Goal: Communication & Community: Answer question/provide support

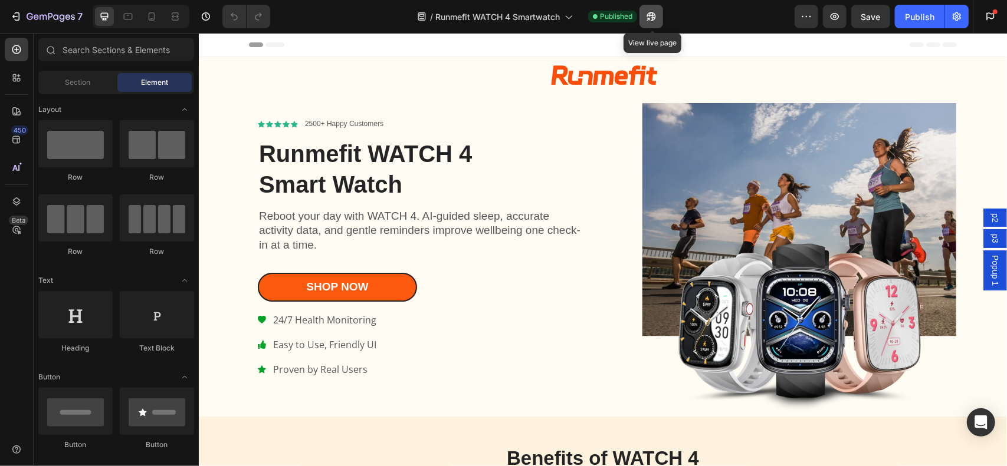
click at [650, 18] on icon "button" at bounding box center [648, 19] width 3 height 3
click at [988, 417] on div "Open Intercom Messenger" at bounding box center [980, 422] width 31 height 31
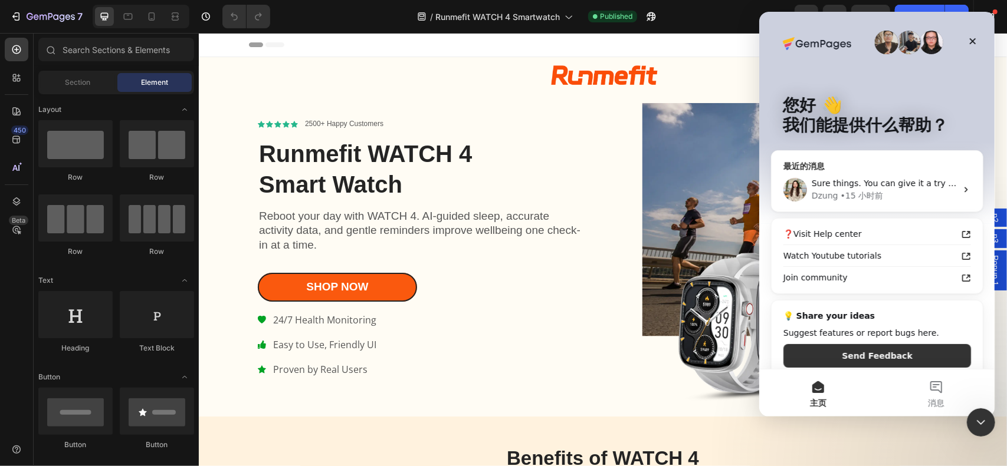
click at [939, 192] on div "[PERSON_NAME] • 15 小时前" at bounding box center [883, 196] width 145 height 12
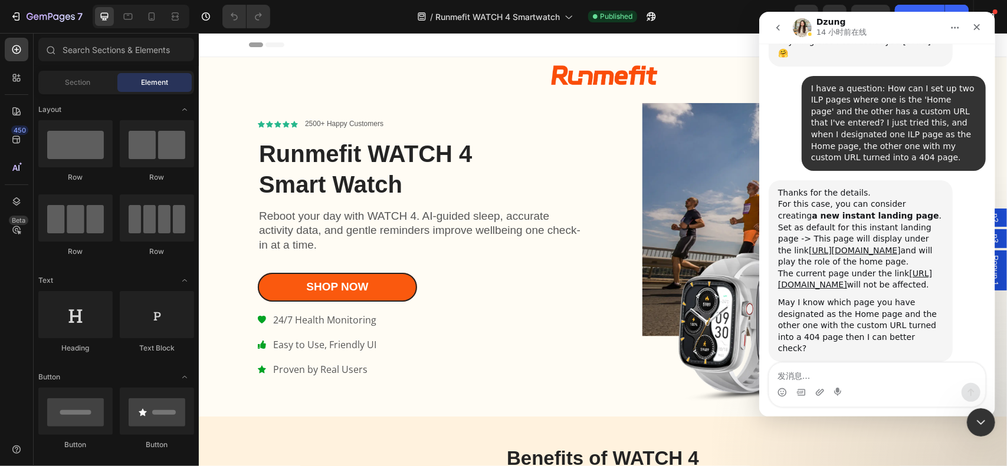
scroll to position [4708, 0]
click at [982, 26] on div "关闭" at bounding box center [975, 27] width 21 height 21
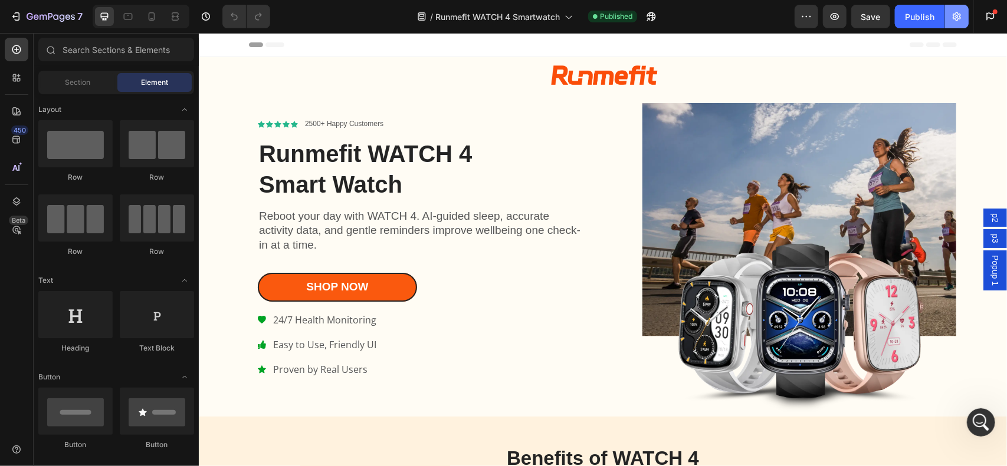
scroll to position [0, 0]
click at [961, 14] on icon "button" at bounding box center [957, 17] width 12 height 12
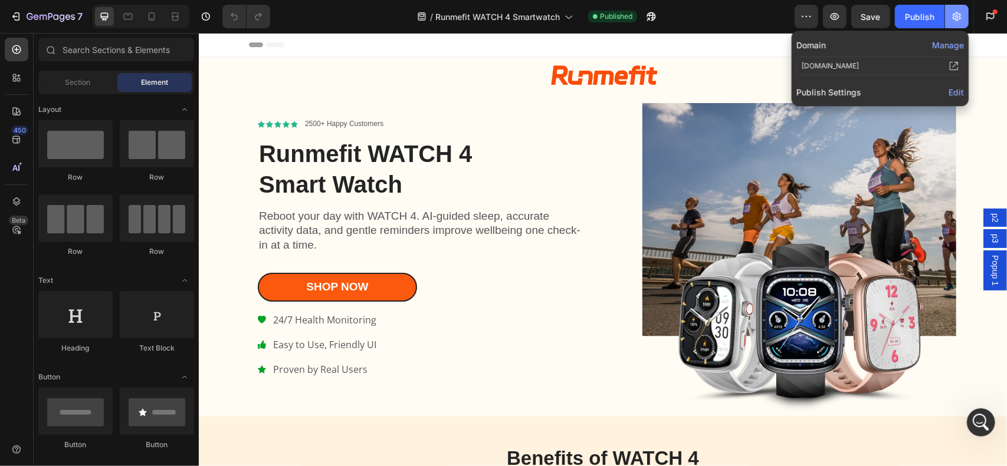
scroll to position [4708, 0]
click at [952, 91] on span "Edit" at bounding box center [955, 92] width 15 height 10
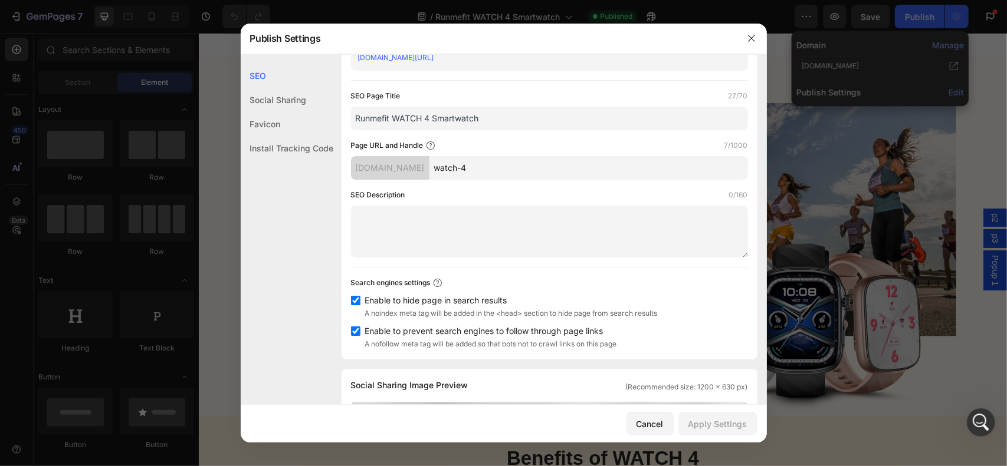
scroll to position [59, 0]
click at [752, 40] on icon "button" at bounding box center [751, 38] width 6 height 6
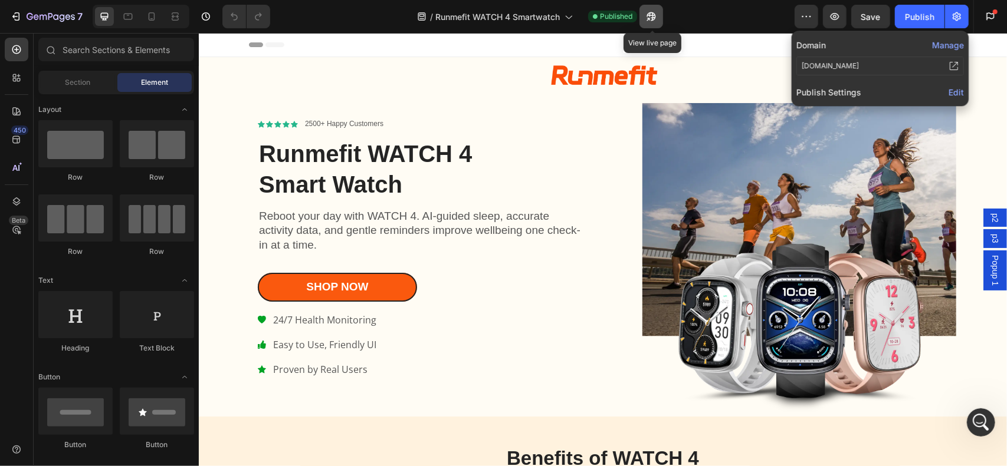
click at [645, 17] on button "button" at bounding box center [651, 17] width 24 height 24
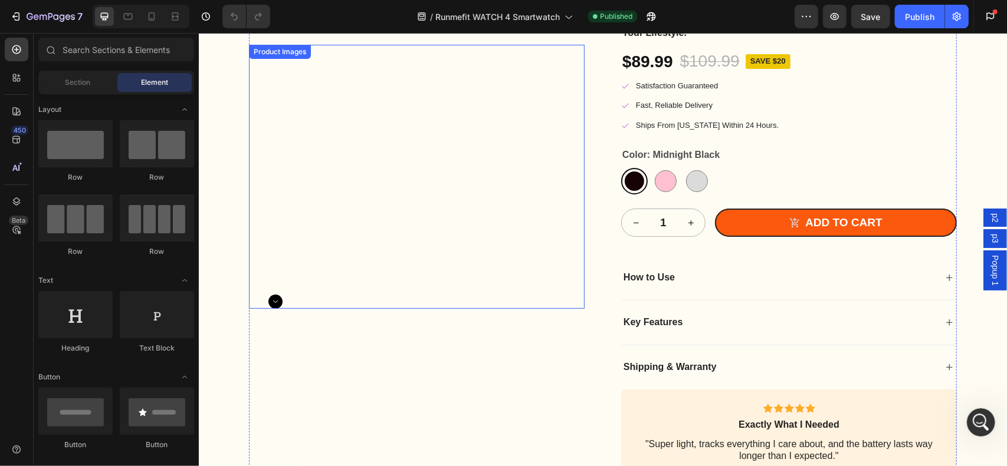
scroll to position [2948, 0]
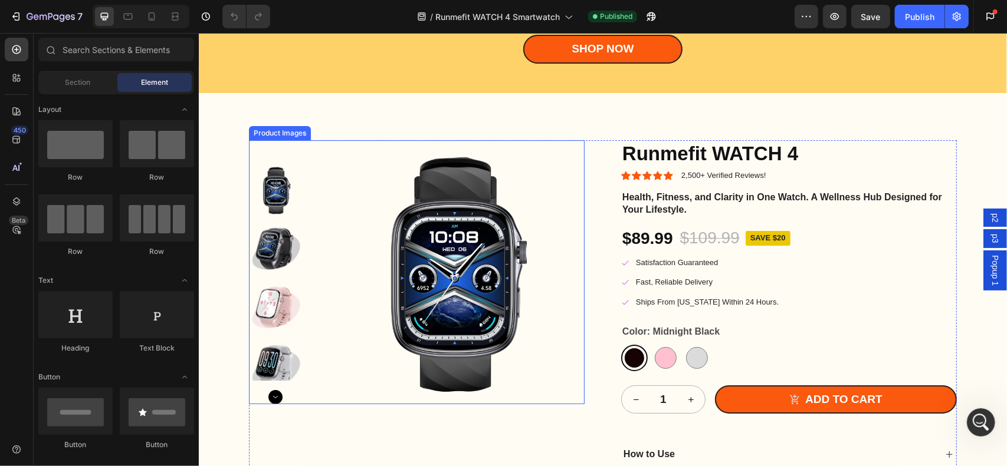
click at [579, 232] on img at bounding box center [452, 272] width 264 height 264
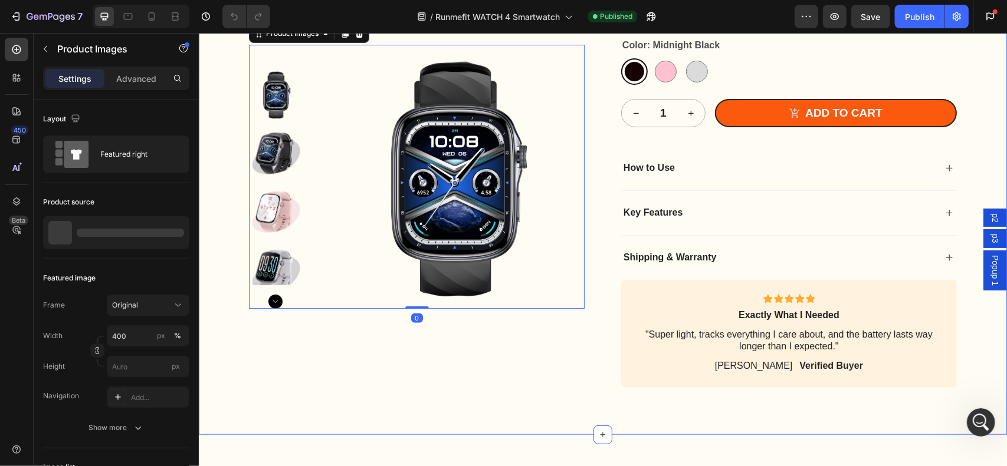
scroll to position [3243, 0]
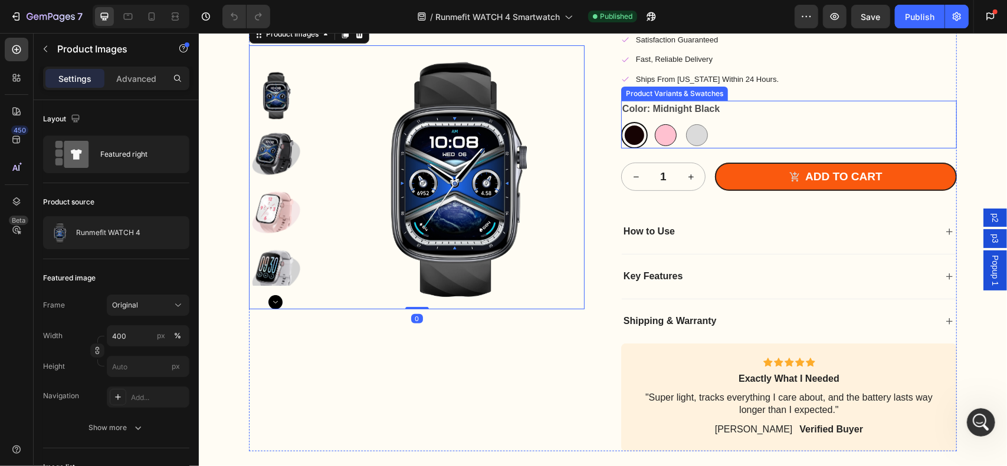
click at [658, 126] on div at bounding box center [665, 135] width 22 height 22
click at [652, 121] on input "Blossom Pink Blossom Pink" at bounding box center [651, 121] width 1 height 1
radio input "true"
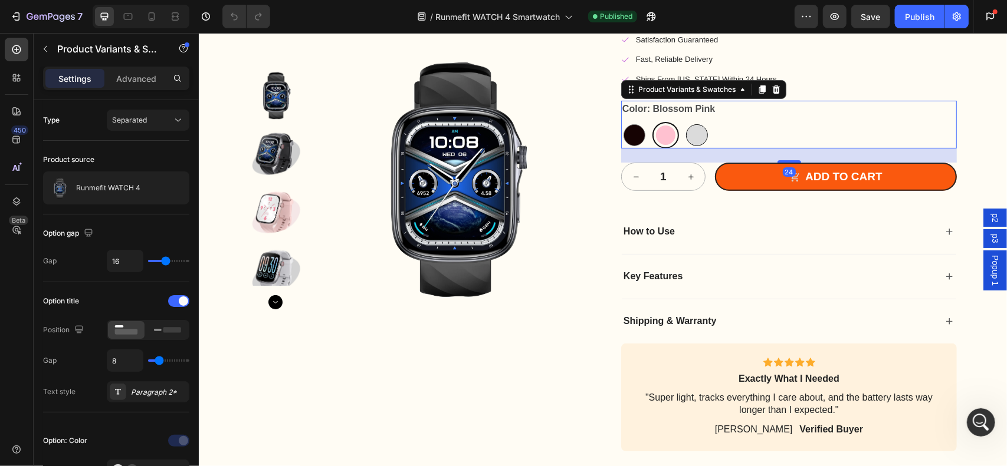
click at [689, 128] on div at bounding box center [696, 135] width 22 height 22
click at [683, 121] on input "Space Gray Space Gray" at bounding box center [682, 121] width 1 height 1
radio input "true"
click at [636, 136] on div at bounding box center [634, 135] width 22 height 22
click at [620, 121] on input "Midnight Black Midnight Black" at bounding box center [620, 121] width 1 height 1
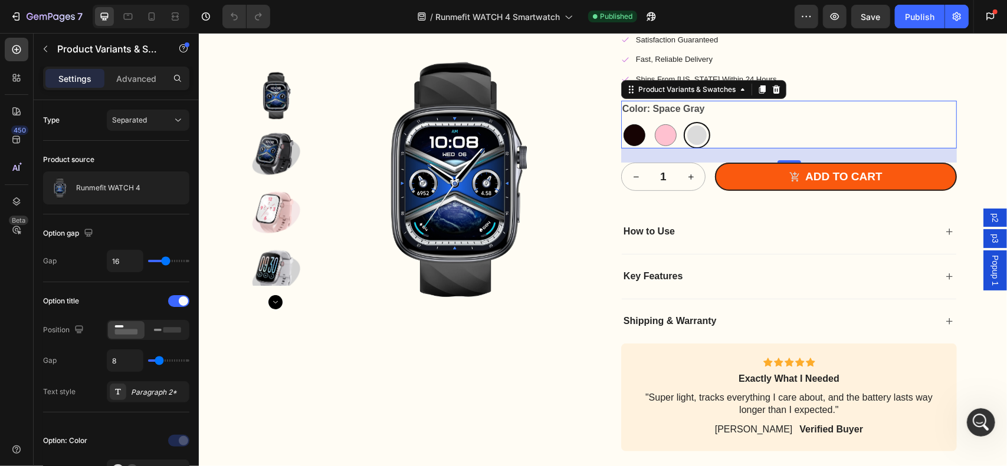
radio input "true"
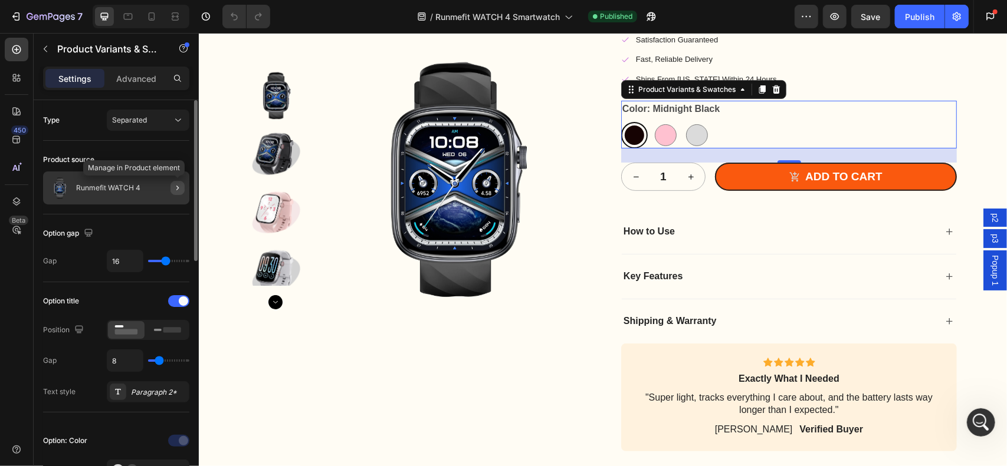
click at [176, 181] on button "button" at bounding box center [177, 188] width 14 height 14
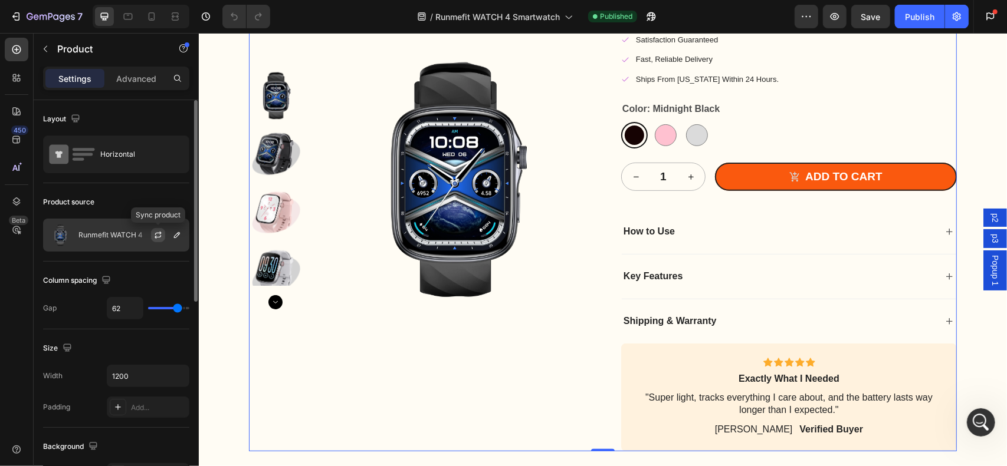
click at [159, 236] on icon "button" at bounding box center [157, 237] width 6 height 4
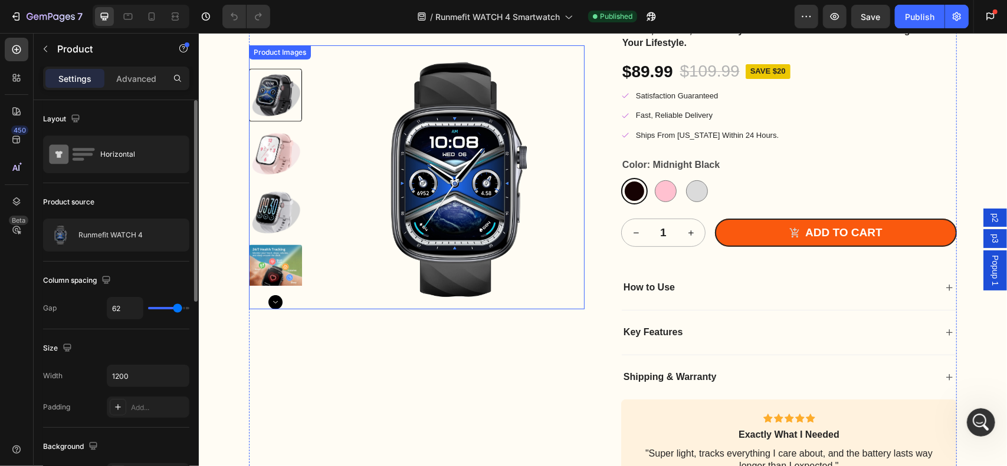
scroll to position [3184, 0]
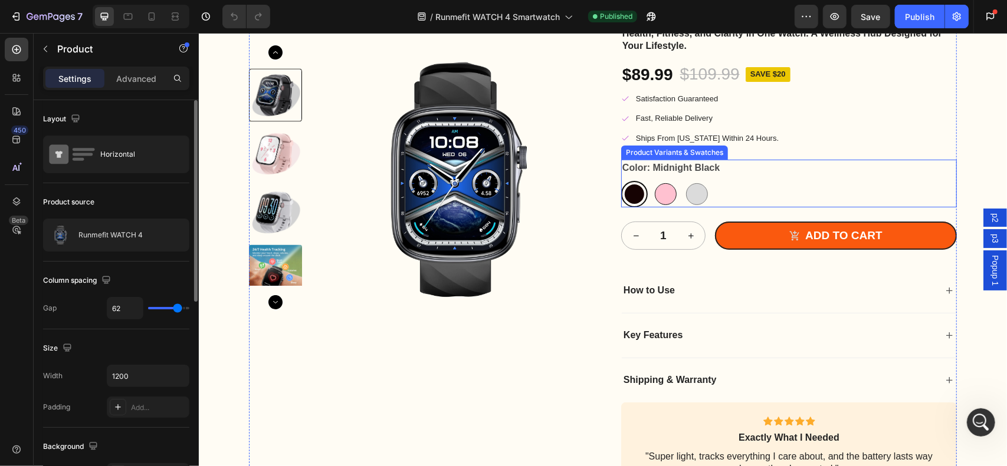
click at [655, 188] on div at bounding box center [665, 194] width 22 height 22
click at [652, 180] on input "Blossom Pink Blossom Pink" at bounding box center [651, 180] width 1 height 1
radio input "true"
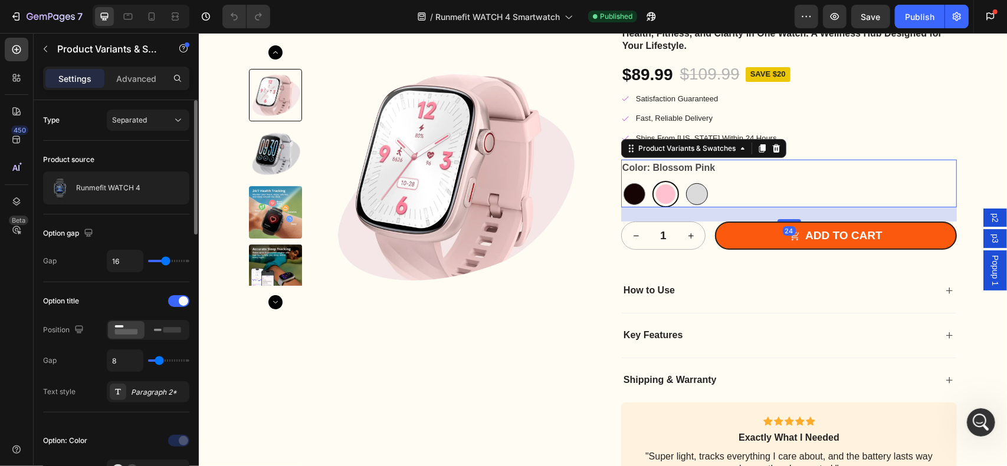
click at [696, 192] on div at bounding box center [696, 194] width 22 height 22
click at [683, 180] on input "Space Gray Space Gray" at bounding box center [682, 180] width 1 height 1
radio input "true"
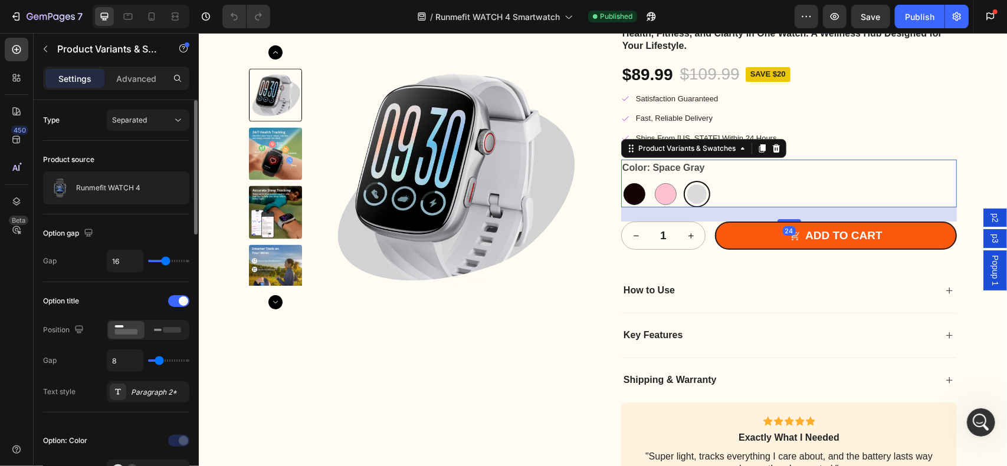
click at [637, 189] on div at bounding box center [634, 194] width 22 height 22
click at [620, 180] on input "Midnight Black Midnight Black" at bounding box center [620, 180] width 1 height 1
radio input "true"
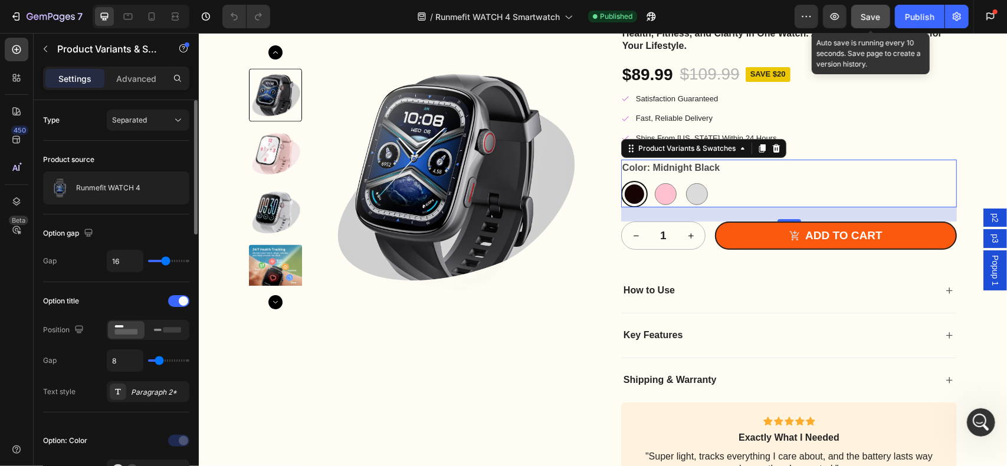
click at [883, 15] on button "Save" at bounding box center [870, 17] width 39 height 24
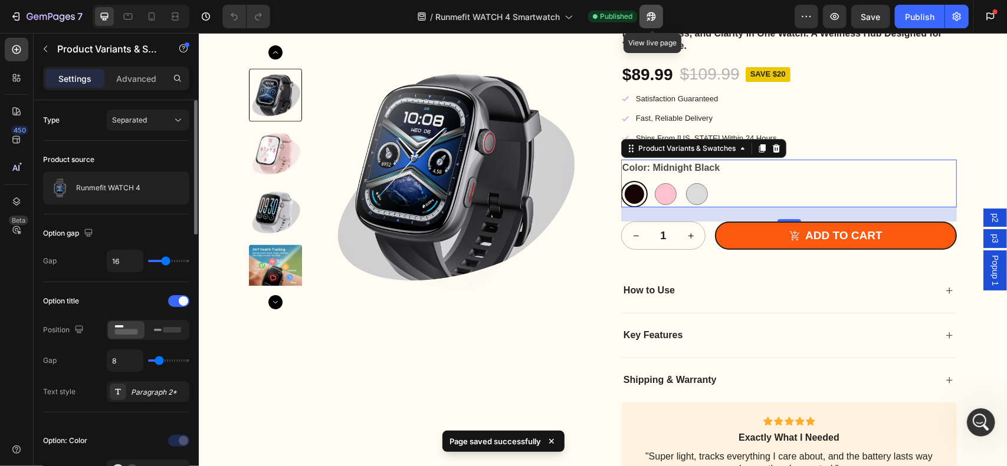
click at [655, 16] on icon "button" at bounding box center [651, 17] width 12 height 12
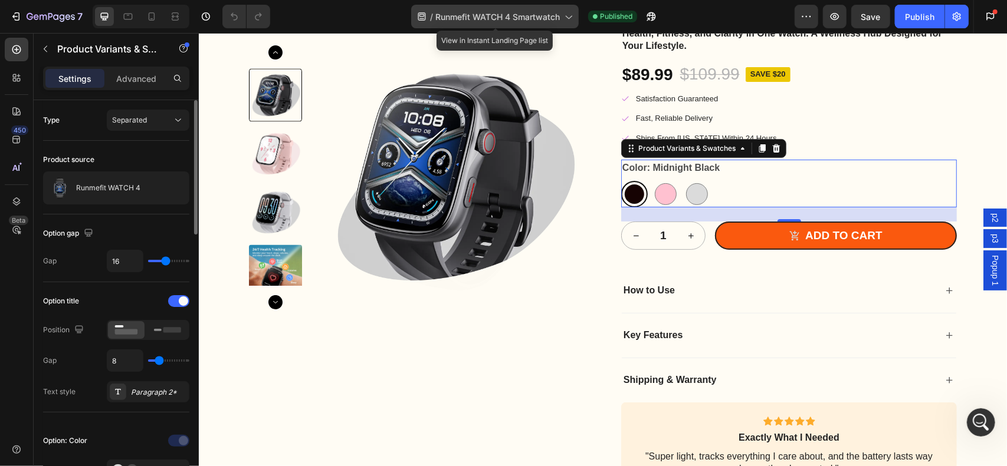
click at [568, 21] on icon at bounding box center [568, 17] width 12 height 12
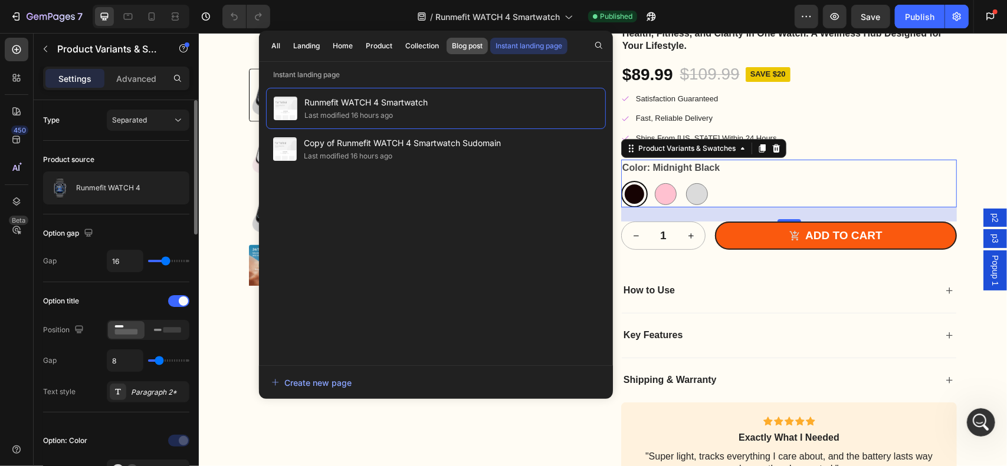
click at [462, 46] on div "Blog post" at bounding box center [467, 46] width 31 height 11
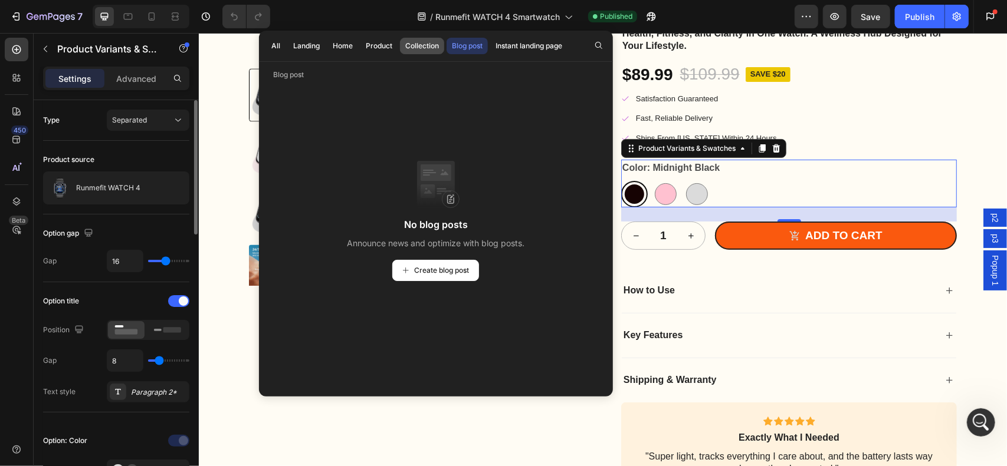
click at [433, 52] on button "Collection" at bounding box center [422, 46] width 44 height 17
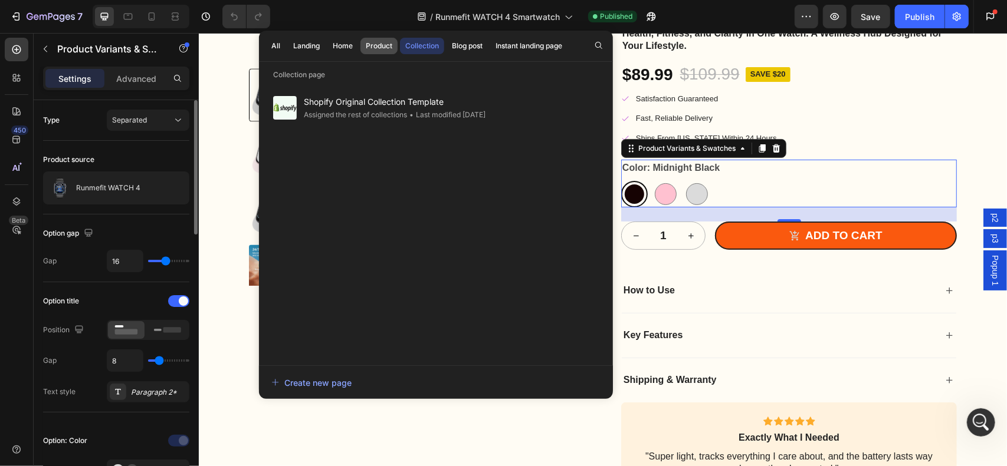
click at [360, 44] on button "Product" at bounding box center [378, 46] width 37 height 17
click at [350, 46] on div "Home" at bounding box center [343, 46] width 20 height 11
click at [309, 42] on div "Landing" at bounding box center [306, 46] width 27 height 11
click at [290, 44] on button "Landing" at bounding box center [306, 46] width 37 height 17
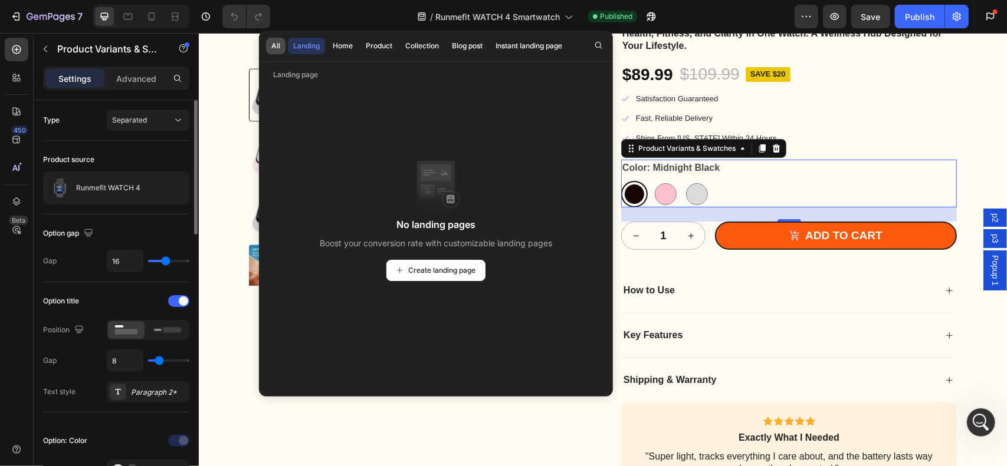
click at [284, 46] on button "All" at bounding box center [275, 46] width 19 height 17
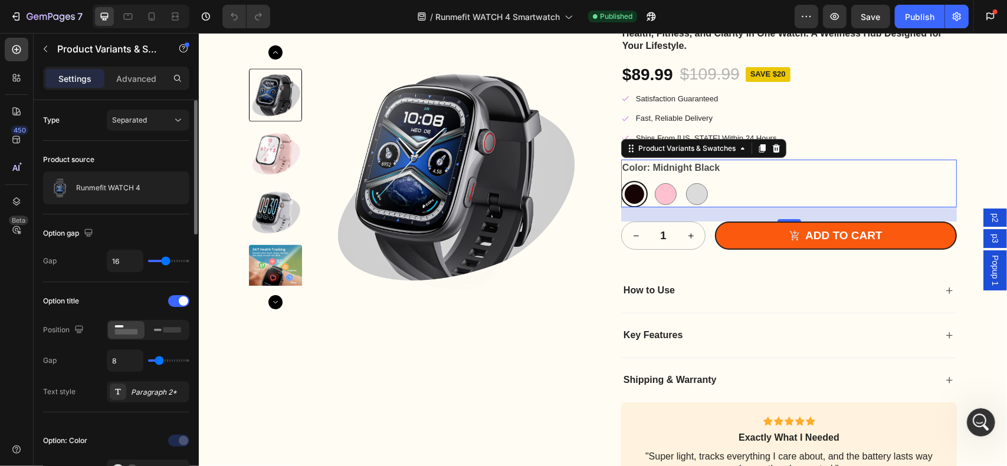
click at [701, 14] on div "/ Runmefit WATCH 4 Smartwatch Published" at bounding box center [537, 17] width 515 height 24
click at [835, 15] on icon "button" at bounding box center [834, 16] width 9 height 7
click at [660, 180] on Pink at bounding box center [665, 193] width 27 height 27
click at [652, 180] on input "Blossom Pink Blossom Pink" at bounding box center [651, 180] width 1 height 1
radio input "true"
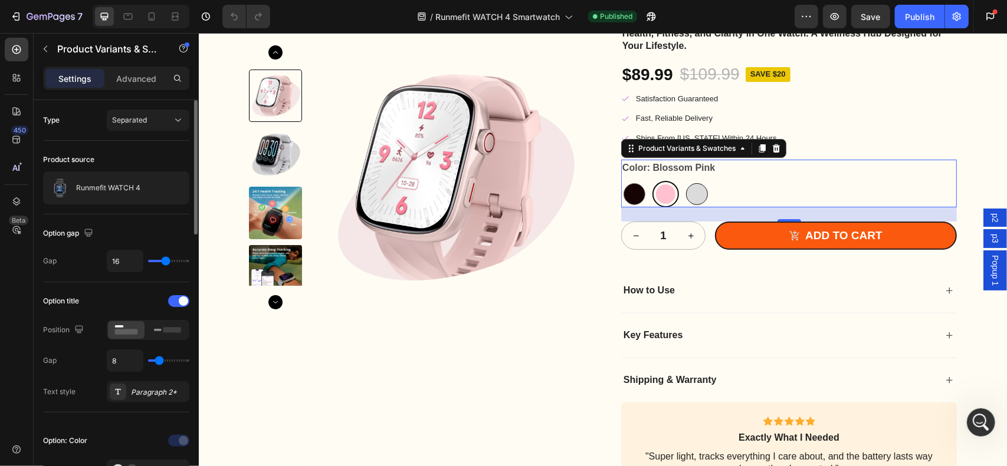
click at [690, 191] on div at bounding box center [696, 194] width 22 height 22
click at [683, 180] on input "Space Gray Space Gray" at bounding box center [682, 180] width 1 height 1
radio input "true"
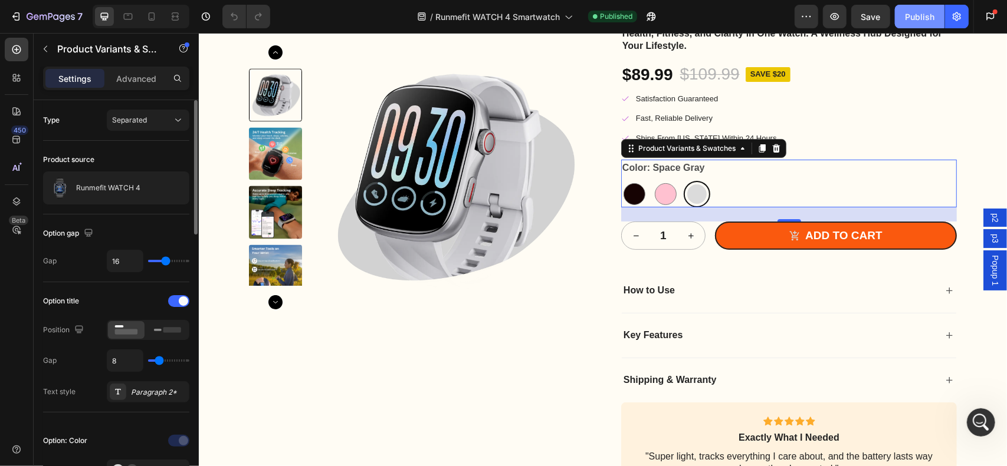
click at [935, 12] on button "Publish" at bounding box center [920, 17] width 50 height 24
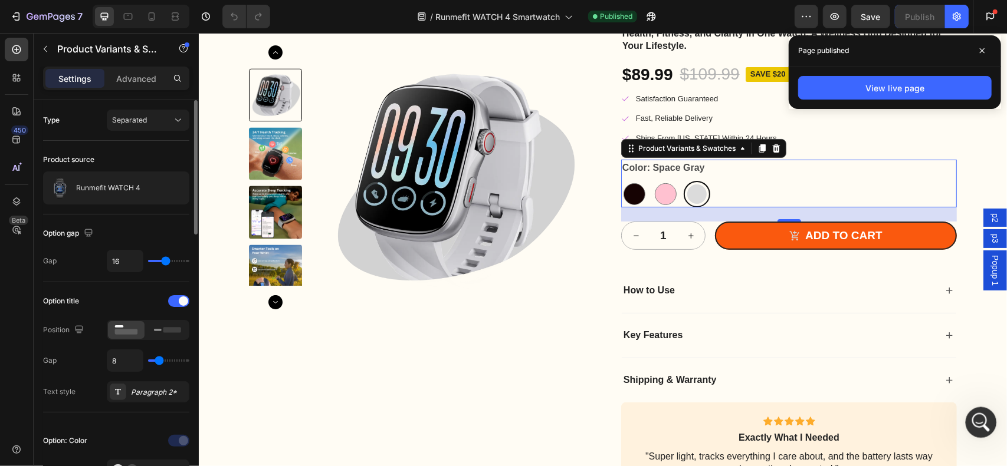
click at [977, 407] on div "打开 Intercom Messenger" at bounding box center [978, 421] width 39 height 39
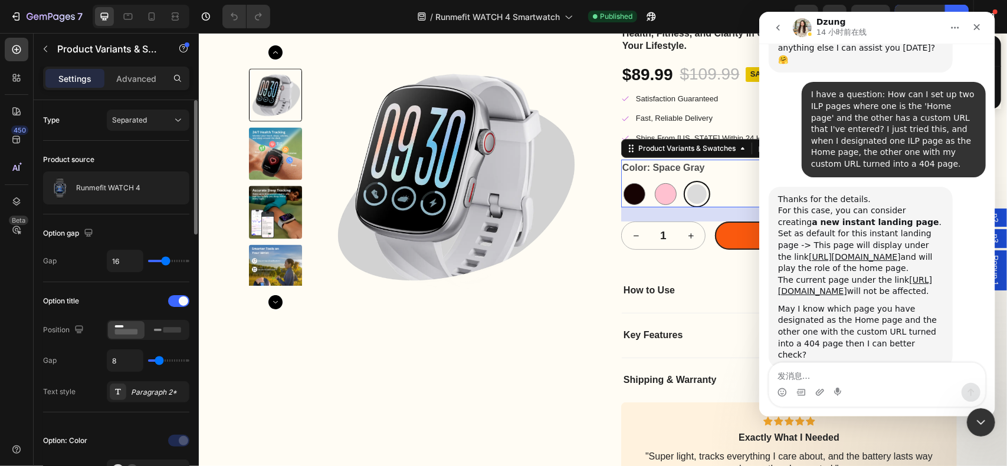
scroll to position [4708, 0]
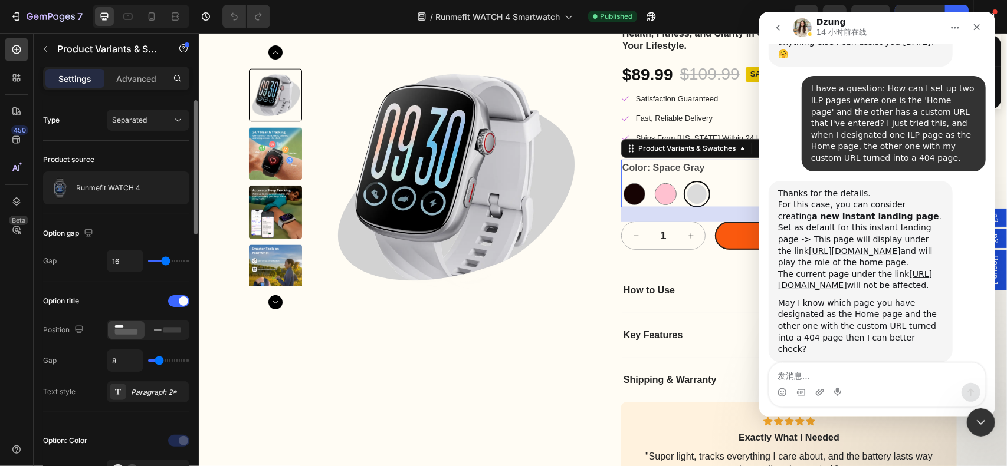
click at [780, 24] on icon "go back" at bounding box center [776, 27] width 9 height 9
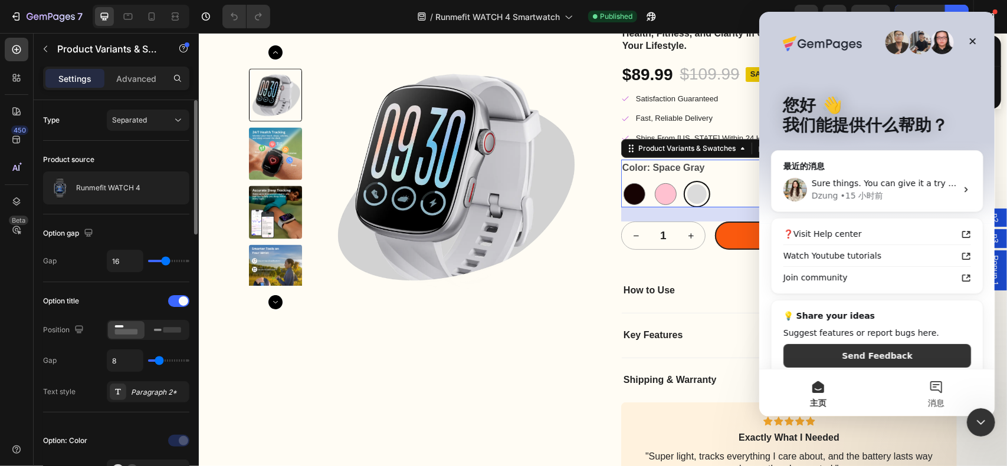
click at [932, 385] on button "消息" at bounding box center [935, 393] width 118 height 47
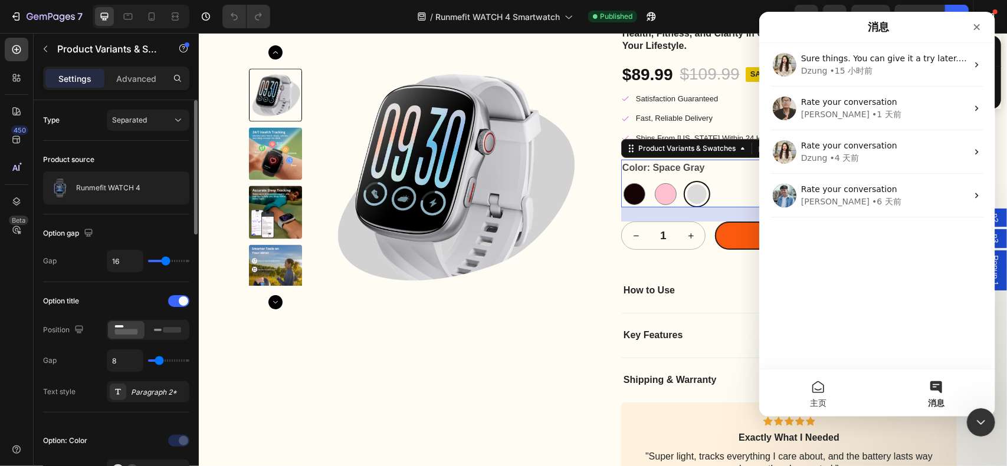
click at [816, 386] on button "主页" at bounding box center [817, 393] width 118 height 47
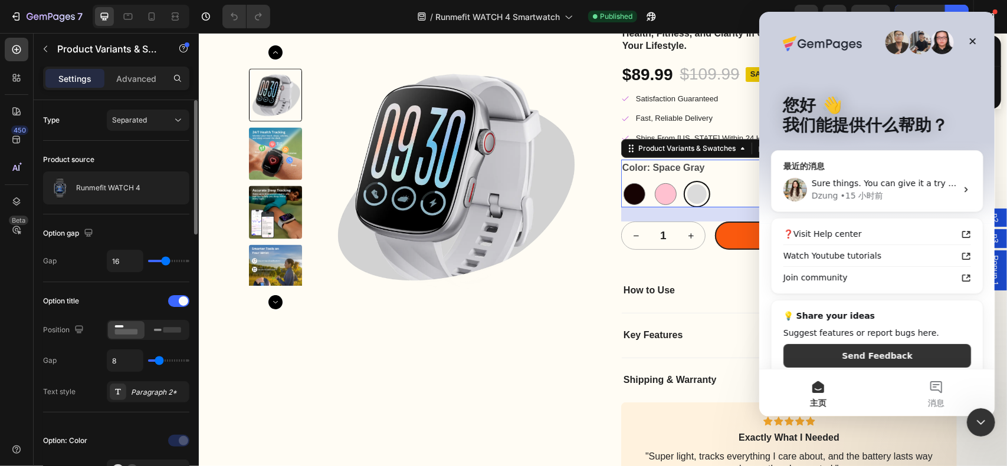
click at [889, 179] on span "Sure things. You can give it a try later. We are here if you have any concerns.…" at bounding box center [976, 183] width 331 height 9
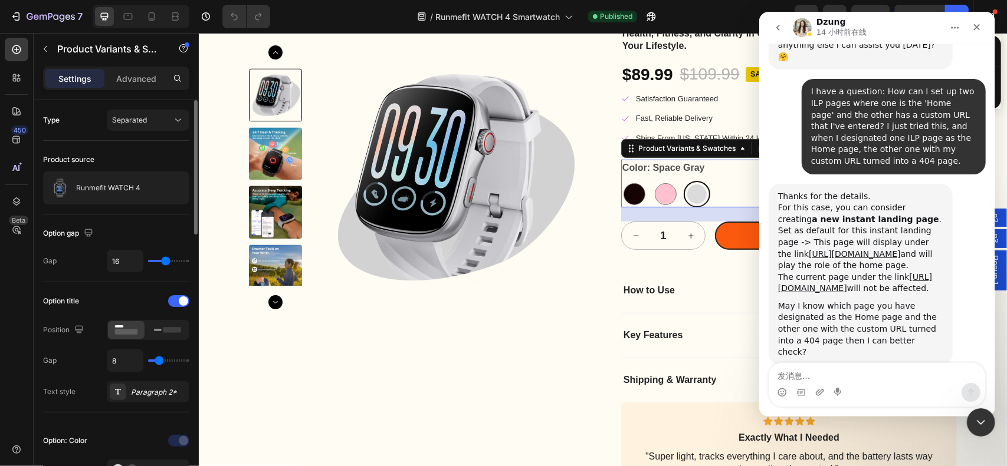
scroll to position [4708, 0]
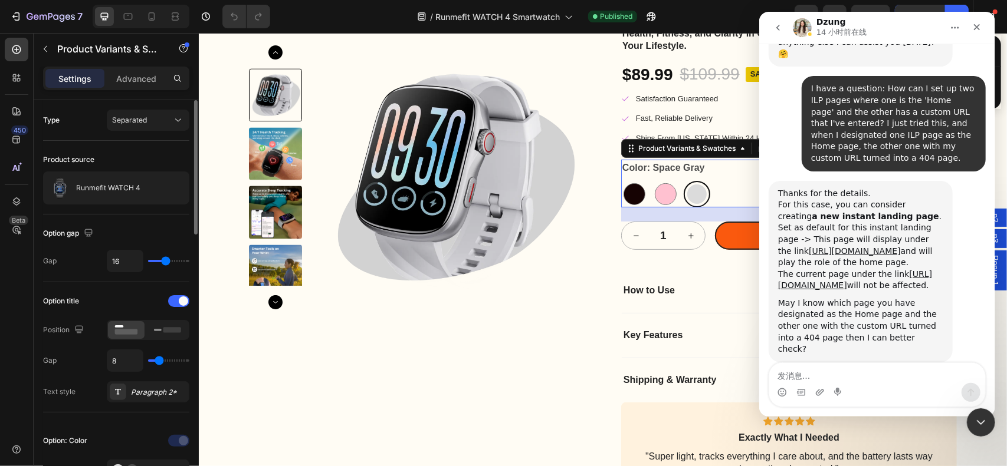
click at [777, 25] on icon "go back" at bounding box center [776, 27] width 9 height 9
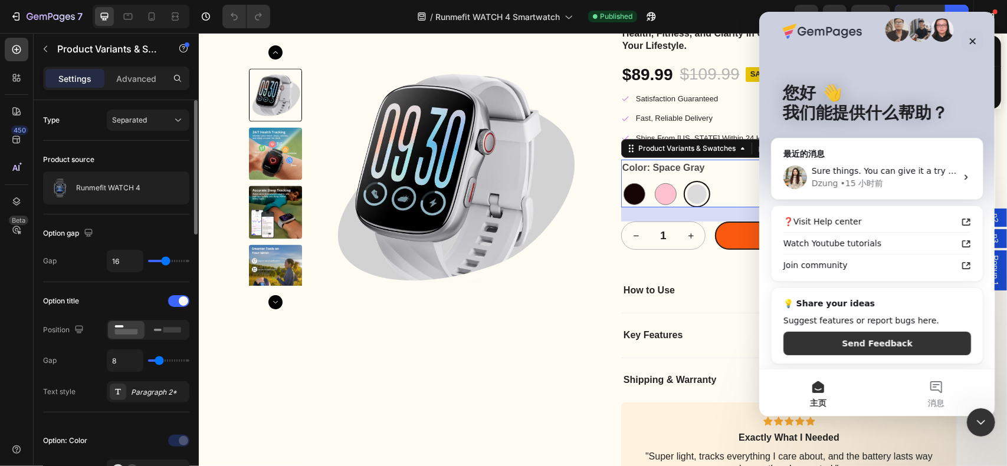
scroll to position [0, 0]
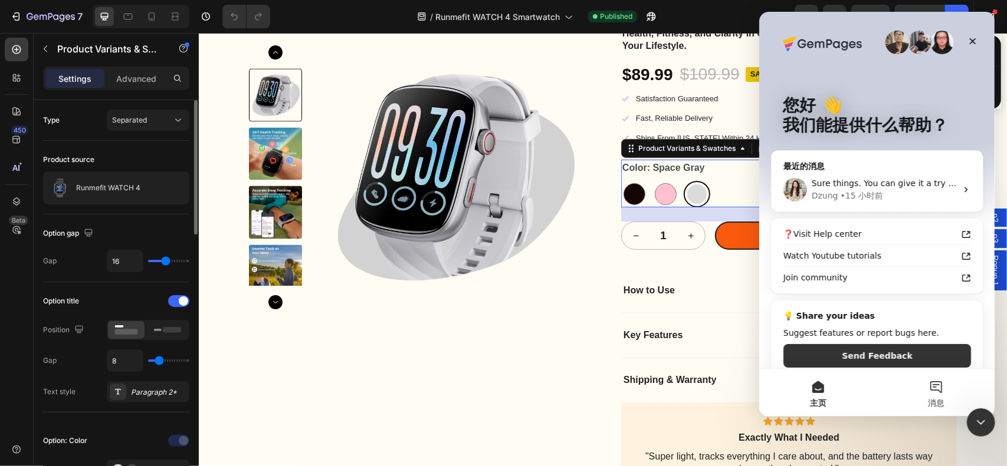
click at [921, 380] on button "消息" at bounding box center [935, 393] width 118 height 47
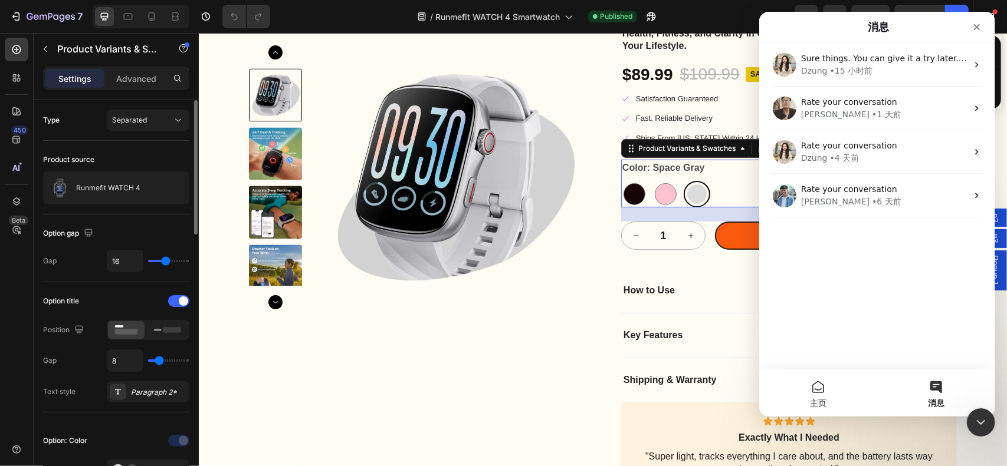
click at [817, 382] on button "主页" at bounding box center [817, 393] width 118 height 47
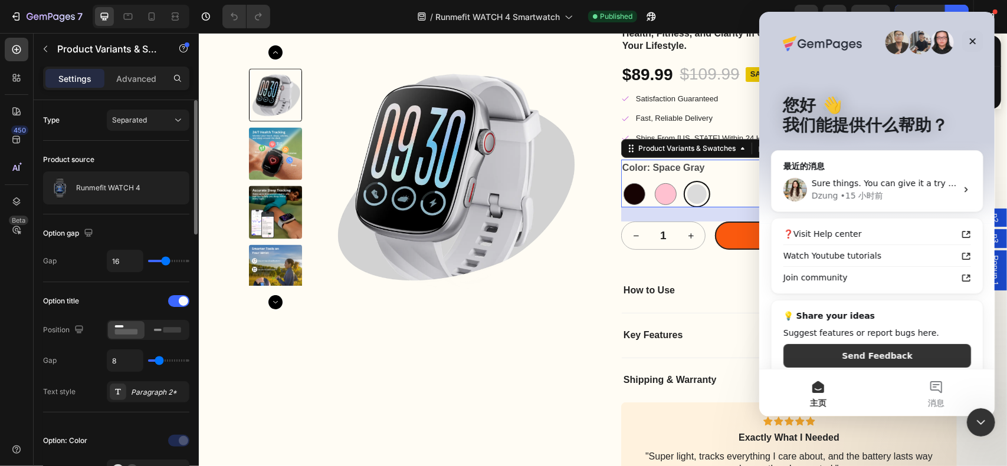
scroll to position [12, 0]
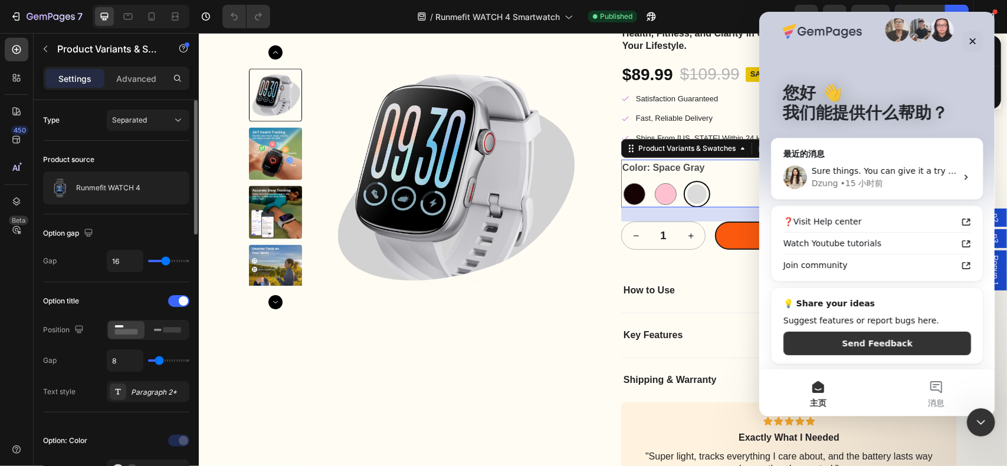
click at [893, 108] on p "我们能提供什么帮助？" at bounding box center [876, 113] width 189 height 20
click at [843, 158] on div "Sure things. You can give it a try later. We are here if you have any concerns.…" at bounding box center [876, 178] width 211 height 44
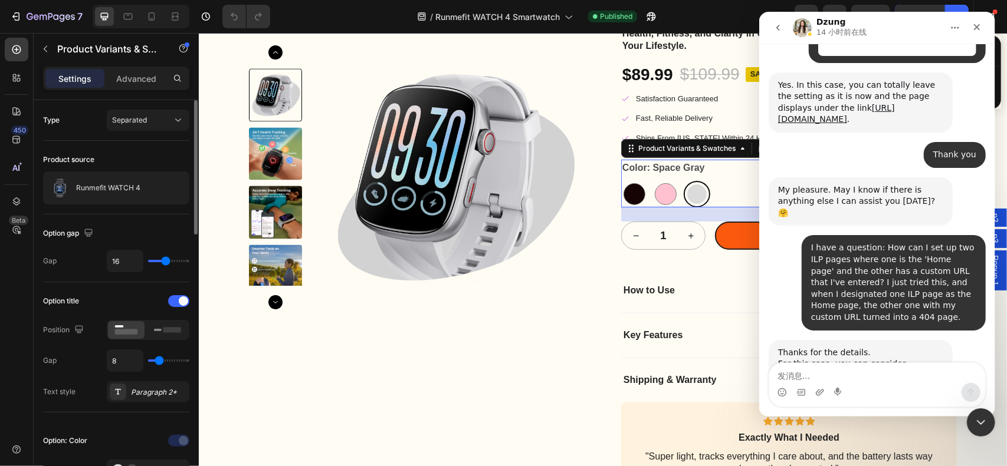
scroll to position [4708, 0]
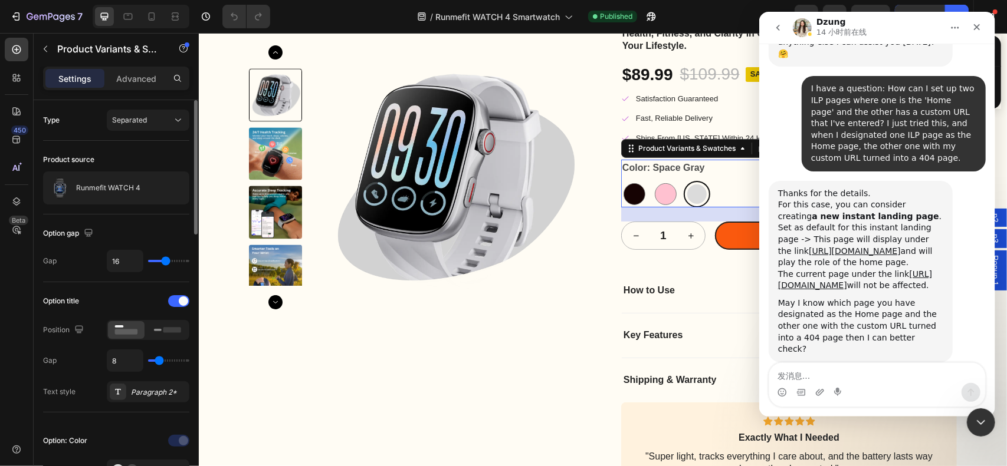
click at [956, 31] on icon "主页" at bounding box center [953, 27] width 9 height 9
click at [780, 31] on icon "go back" at bounding box center [776, 27] width 9 height 9
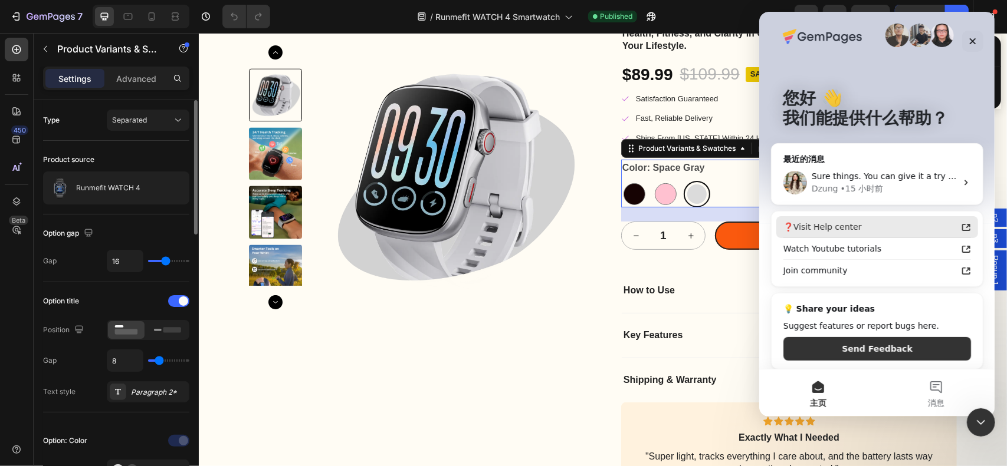
scroll to position [12, 0]
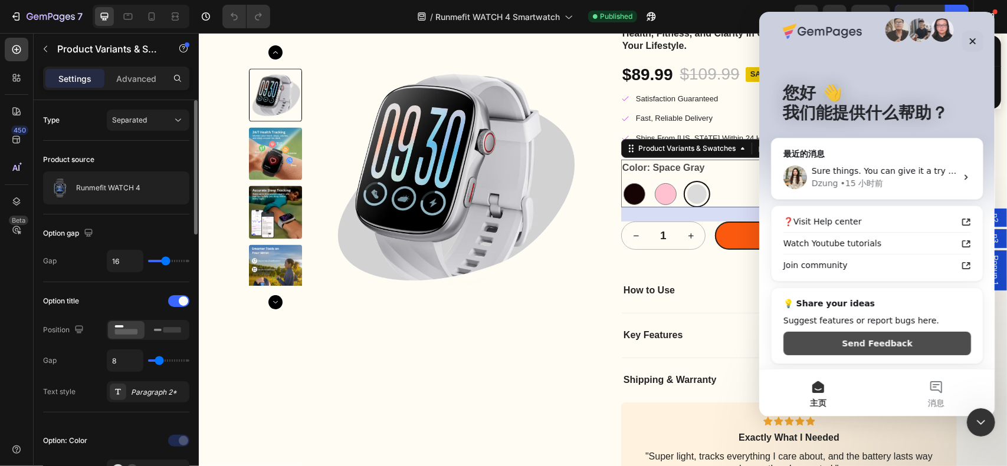
click at [877, 338] on button "Send Feedback" at bounding box center [877, 344] width 188 height 24
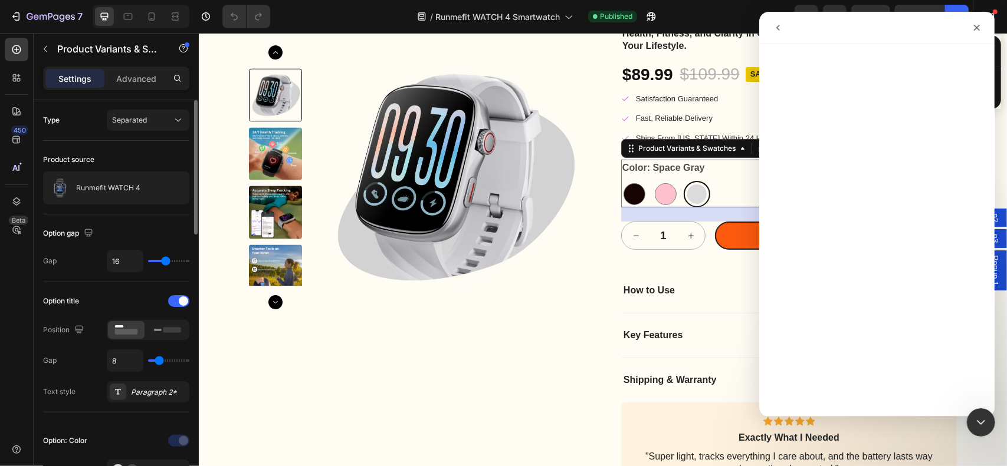
scroll to position [0, 0]
click at [778, 31] on icon "go back" at bounding box center [776, 27] width 9 height 9
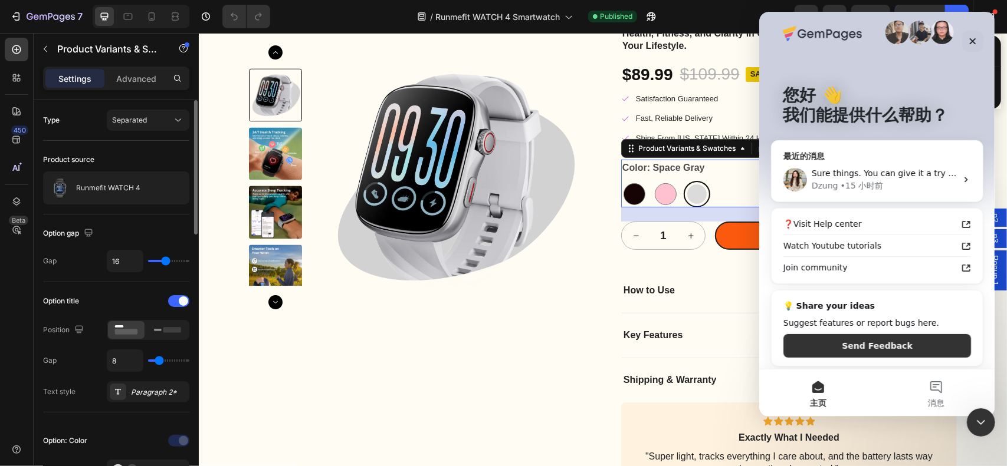
scroll to position [12, 0]
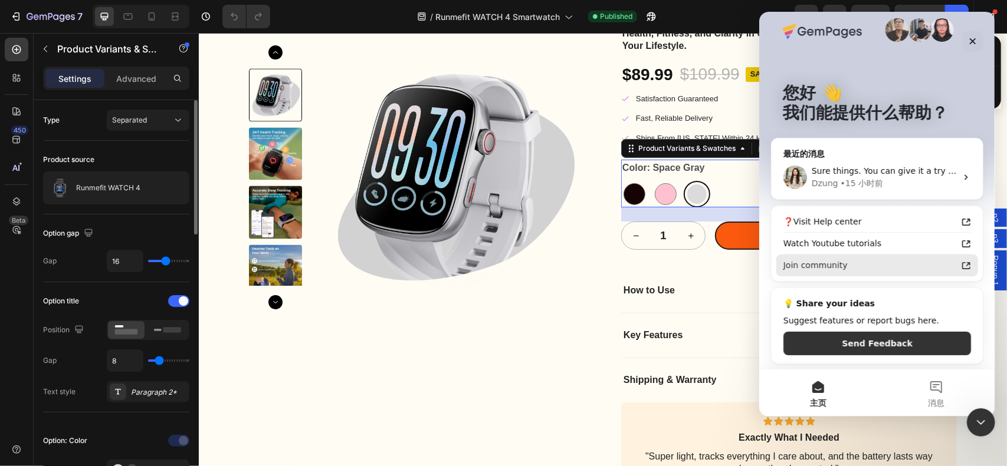
click at [856, 267] on div "Join community" at bounding box center [869, 265] width 173 height 12
click at [932, 386] on button "消息" at bounding box center [935, 393] width 118 height 47
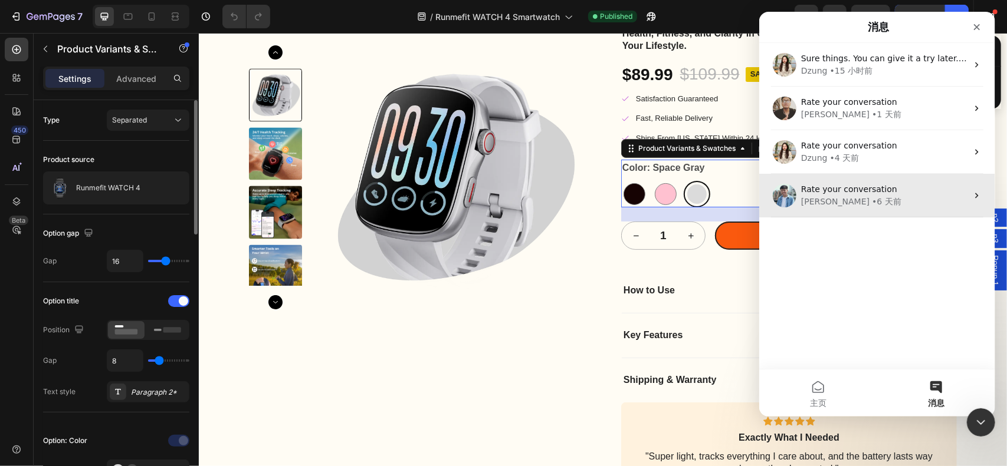
click at [872, 198] on div "[PERSON_NAME] • 6 天前" at bounding box center [883, 202] width 166 height 12
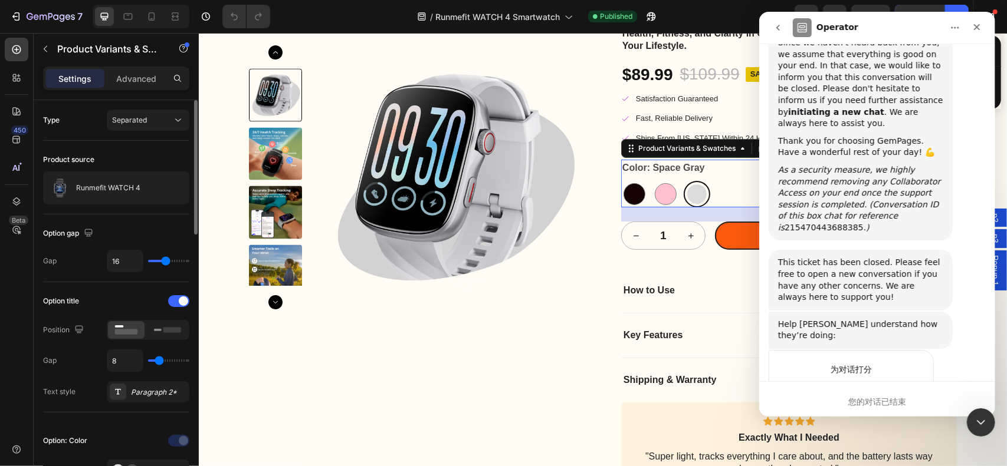
scroll to position [1479, 0]
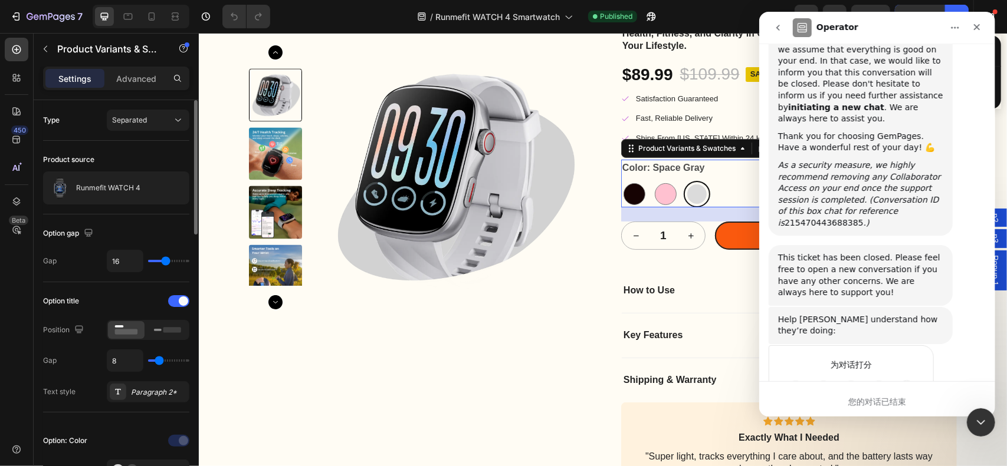
click at [781, 33] on button "go back" at bounding box center [777, 28] width 22 height 22
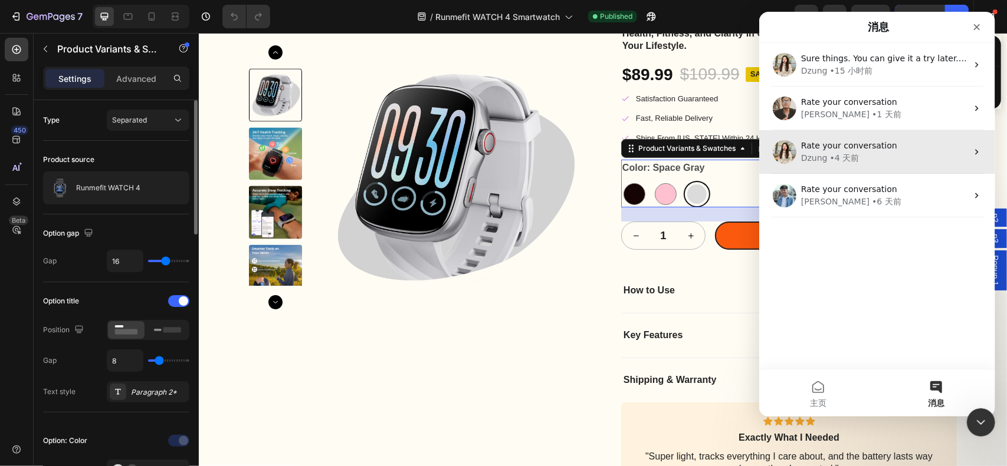
click at [883, 159] on div "[PERSON_NAME] • 4 天前" at bounding box center [883, 158] width 166 height 12
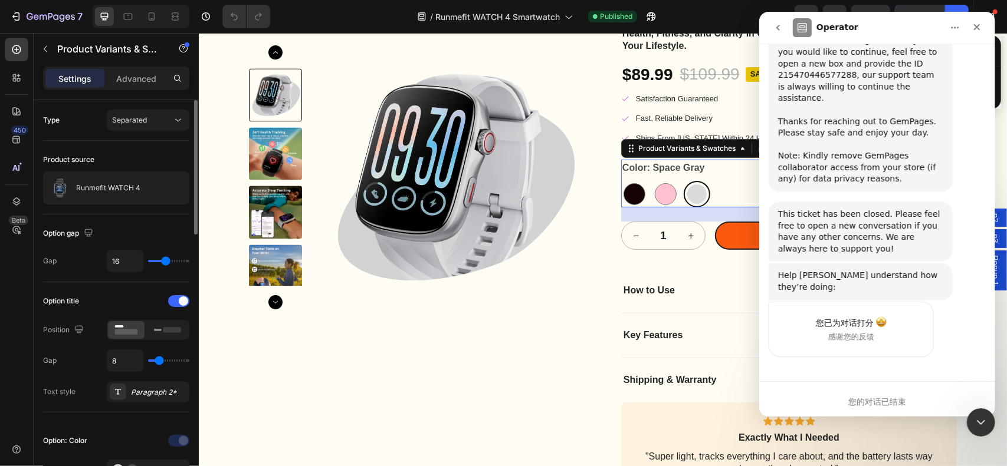
scroll to position [3928, 0]
click at [777, 34] on button "go back" at bounding box center [777, 28] width 22 height 22
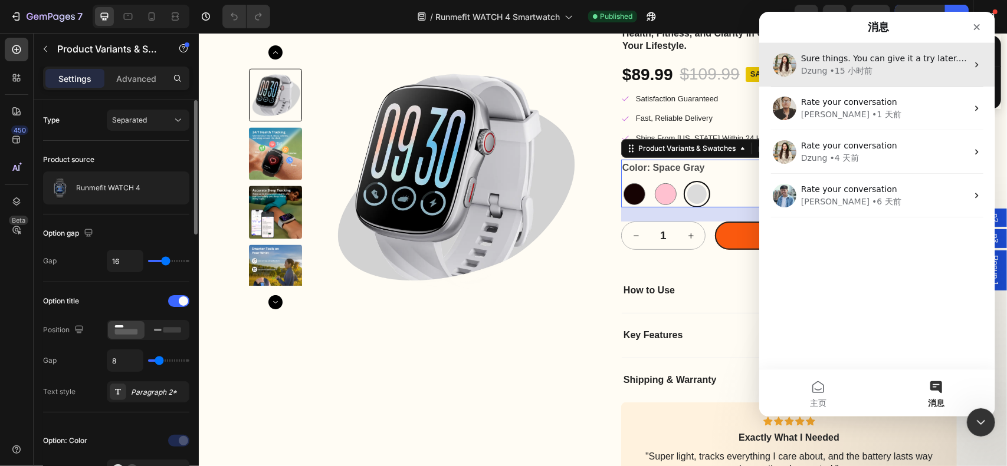
click at [872, 54] on span "Sure things. You can give it a try later. We are here if you have any concerns.…" at bounding box center [965, 58] width 331 height 9
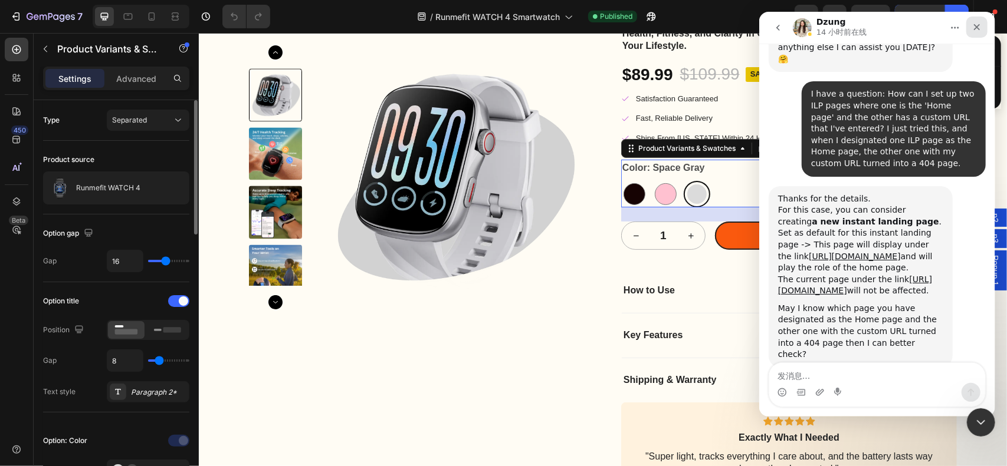
scroll to position [4708, 0]
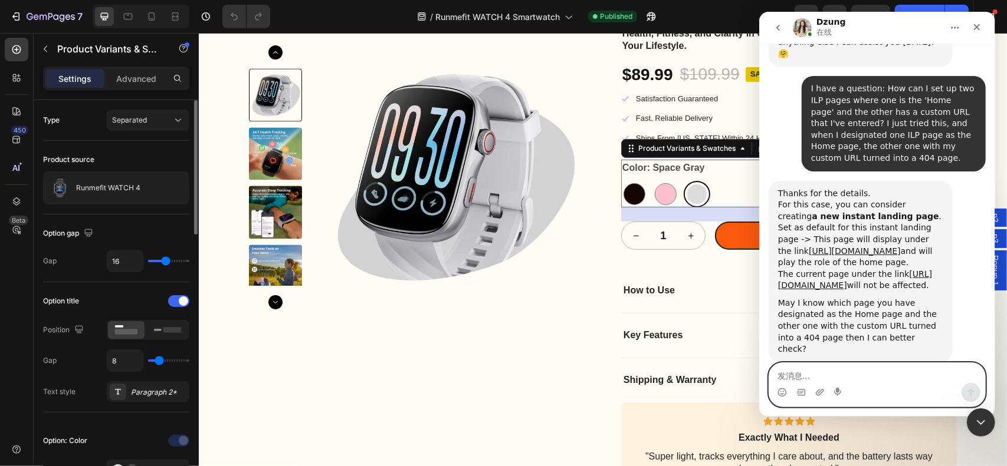
click at [851, 376] on textarea "发消息..." at bounding box center [876, 373] width 216 height 20
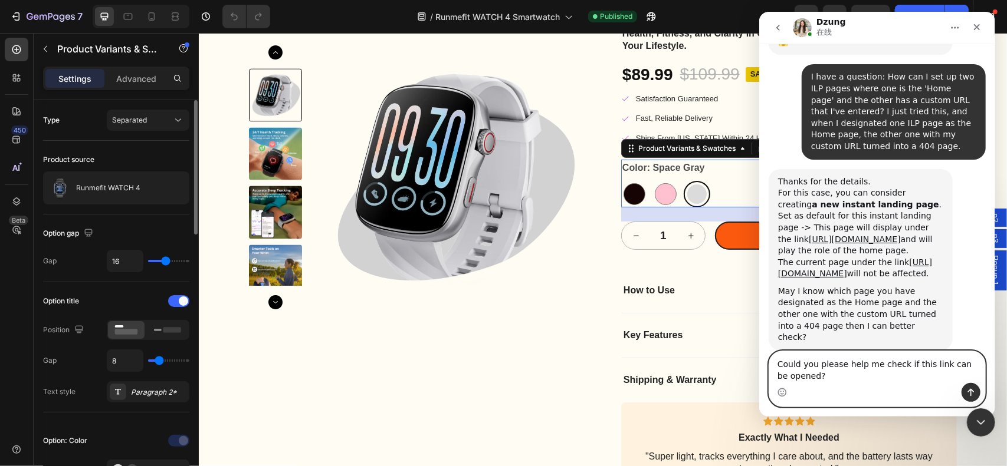
type textarea "Could you please help me check if this link can be opened?"
click at [968, 386] on button "发送消息…" at bounding box center [970, 392] width 19 height 19
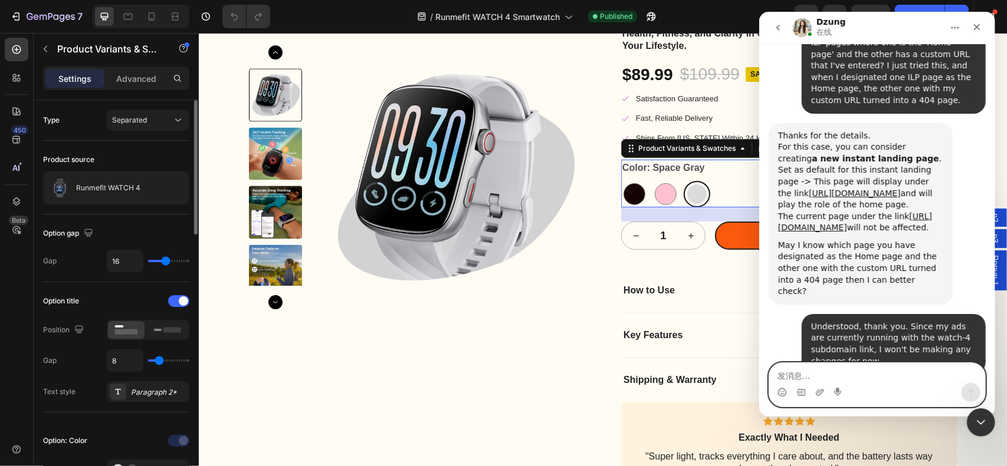
scroll to position [4787, 0]
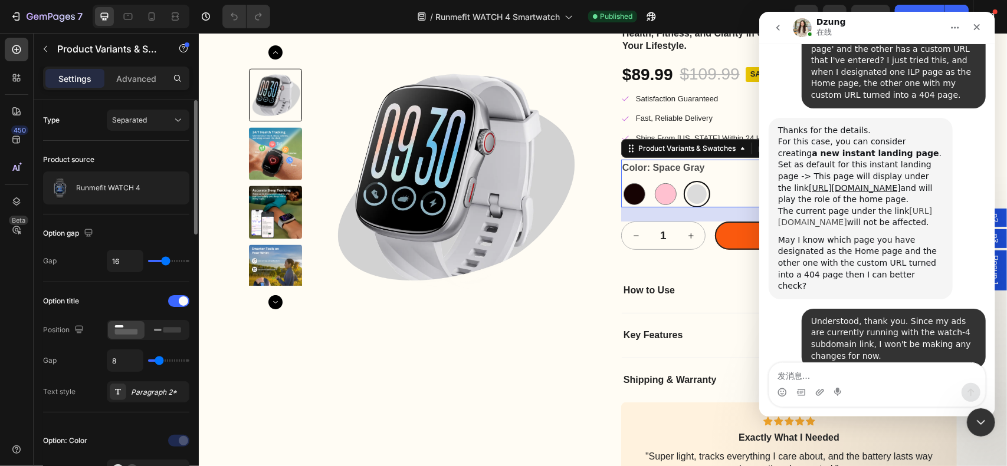
drag, startPoint x: 771, startPoint y: 81, endPoint x: 903, endPoint y: 84, distance: 132.1
click at [903, 118] on div "Thanks for the details. For this case, you can consider creating a new instant …" at bounding box center [860, 209] width 184 height 182
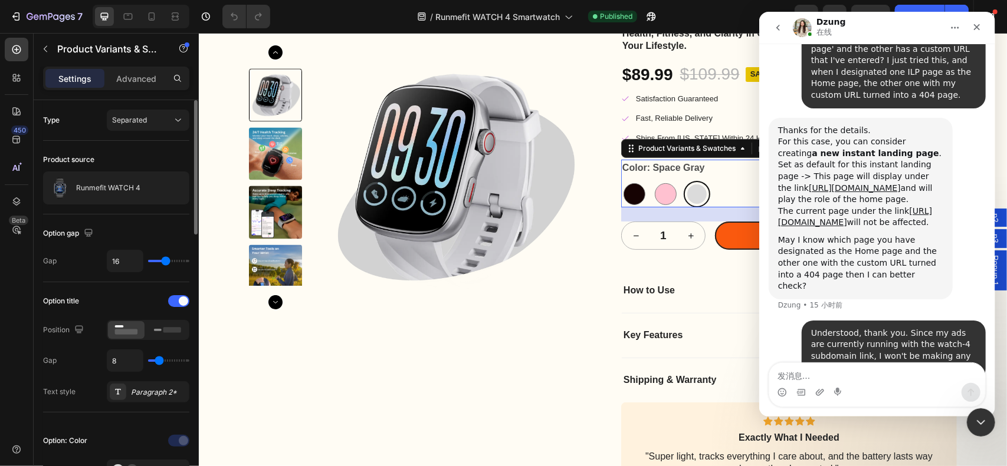
copy link "[URL][DOMAIN_NAME]"
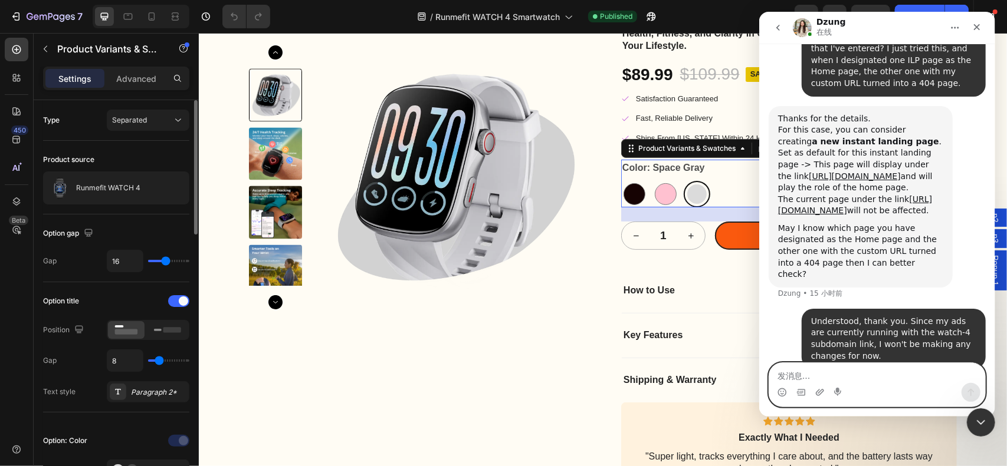
click at [879, 377] on textarea "发消息..." at bounding box center [876, 373] width 216 height 20
paste textarea "[URL][DOMAIN_NAME]"
type textarea "[URL][DOMAIN_NAME]"
click at [968, 388] on icon "发送消息…" at bounding box center [969, 392] width 9 height 9
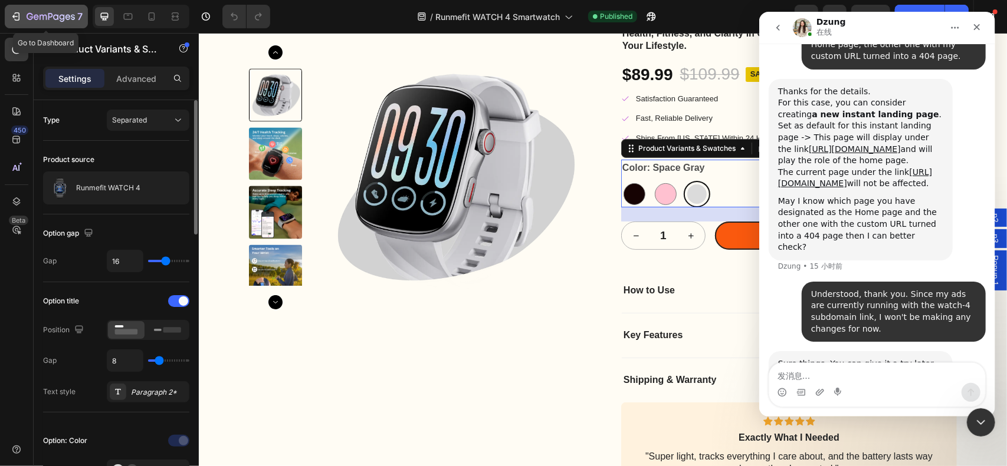
click at [16, 18] on icon "button" at bounding box center [16, 17] width 12 height 12
